Goal: Check status: Check status

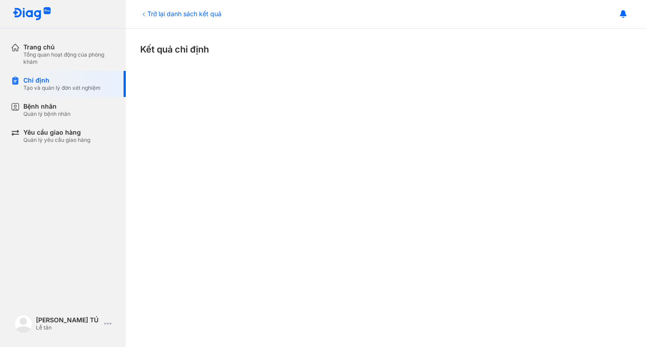
click at [157, 13] on div "Trở lại danh sách kết quả" at bounding box center [180, 13] width 81 height 9
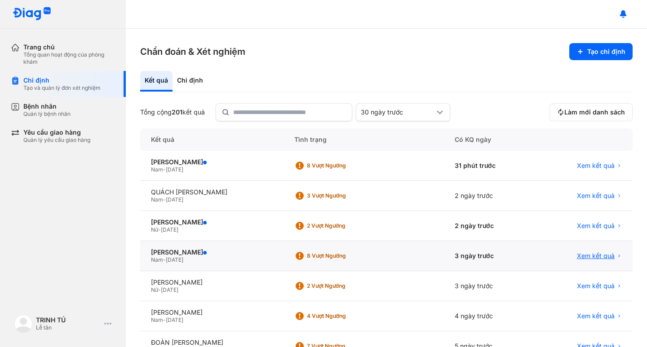
click at [587, 256] on span "Xem kết quả" at bounding box center [596, 256] width 38 height 8
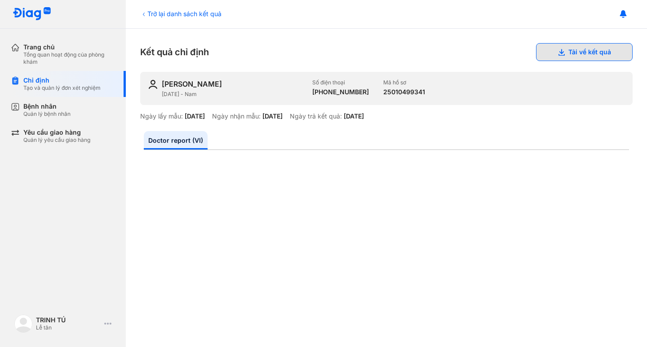
click at [574, 54] on button "Tải về kết quả" at bounding box center [584, 52] width 97 height 18
